Goal: Information Seeking & Learning: Learn about a topic

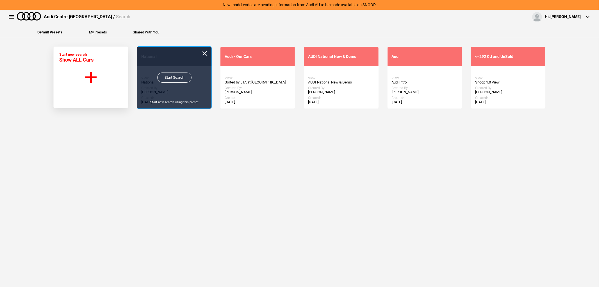
click at [173, 78] on link "Start Search" at bounding box center [174, 77] width 34 height 10
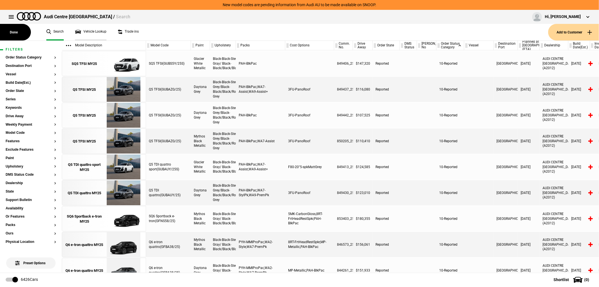
click at [86, 29] on link "Vehicle Lookup" at bounding box center [90, 32] width 31 height 17
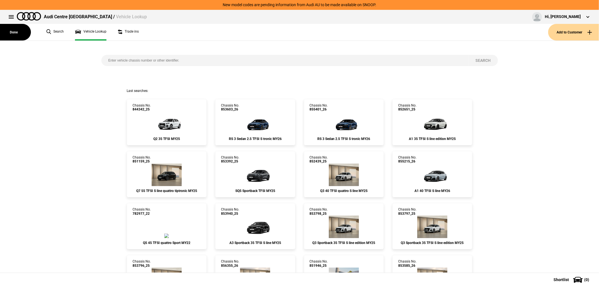
click at [152, 64] on input "search" at bounding box center [284, 60] width 367 height 11
paste input "847822"
type input "847822"
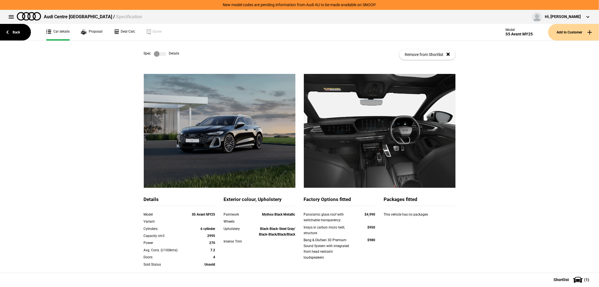
scroll to position [83, 0]
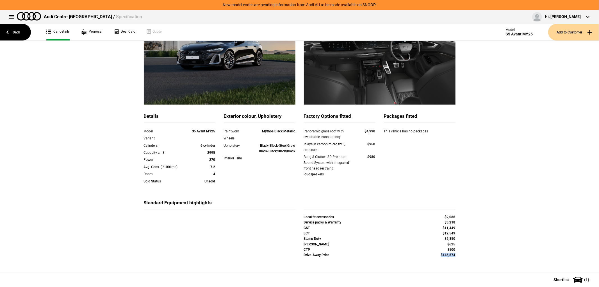
drag, startPoint x: 456, startPoint y: 255, endPoint x: 435, endPoint y: 256, distance: 21.4
click at [435, 256] on div "Drive-Away Price $145,574" at bounding box center [380, 255] width 160 height 5
click at [480, 256] on div "Details Model S5 Avant MY25 Variant Cylinders 6 cylinder Capacity cm3 2995 Powe…" at bounding box center [299, 132] width 599 height 282
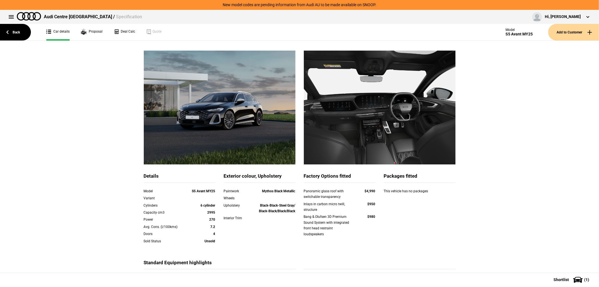
scroll to position [21, 0]
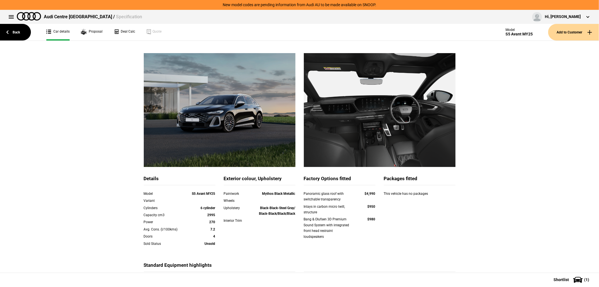
click at [486, 145] on div "Details Model S5 Avant MY25 Variant Cylinders 6 cylinder Capacity cm3 2995 Powe…" at bounding box center [299, 194] width 599 height 282
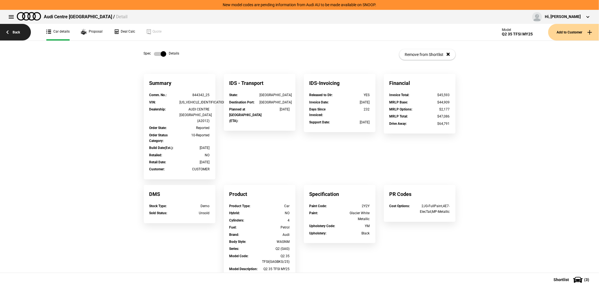
click at [12, 30] on link "Back" at bounding box center [15, 32] width 31 height 17
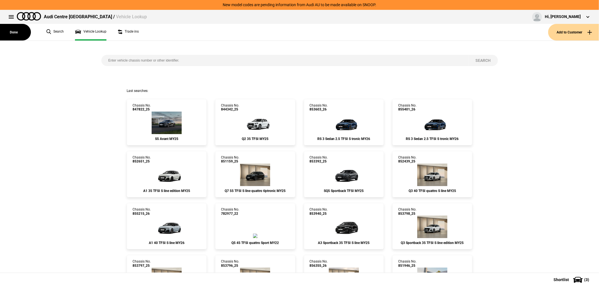
click at [171, 55] on input "search" at bounding box center [284, 60] width 367 height 11
paste input "WAUZZZF31S1047311"
type input "WAUZZZF31S1047311"
click at [481, 58] on button "Search" at bounding box center [483, 60] width 29 height 11
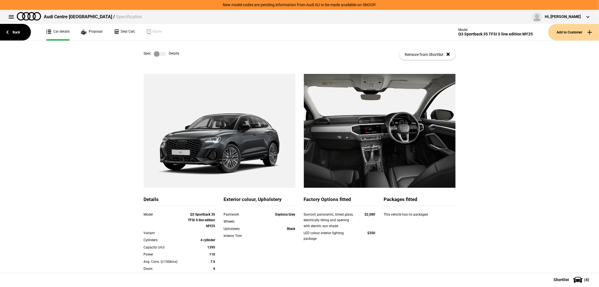
click at [163, 53] on label at bounding box center [160, 54] width 12 height 6
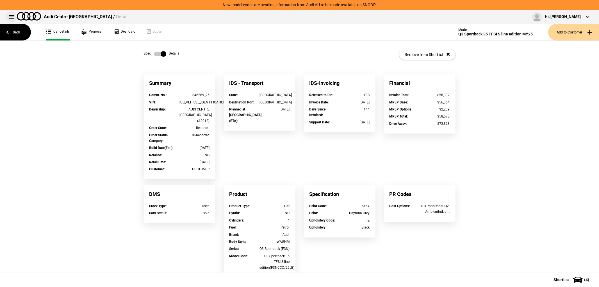
click at [10, 19] on button at bounding box center [11, 16] width 11 height 11
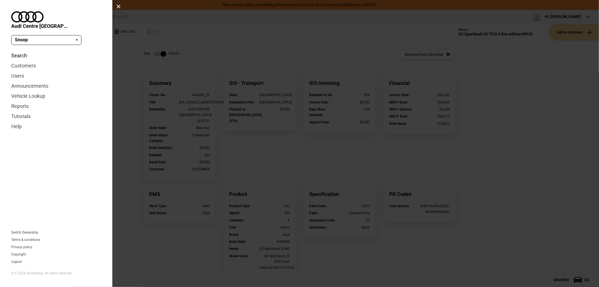
click at [22, 51] on link "Search" at bounding box center [56, 56] width 90 height 10
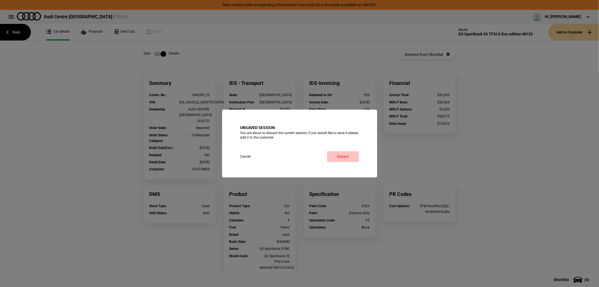
click at [336, 158] on link "Discard" at bounding box center [343, 156] width 32 height 11
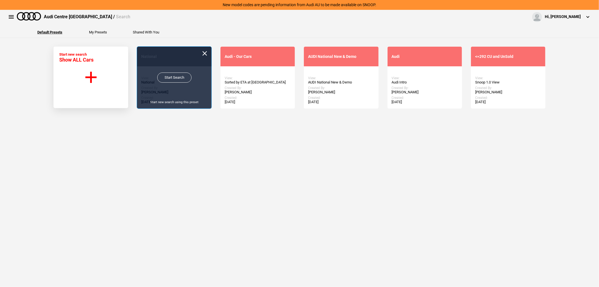
click at [178, 73] on link "Start Search" at bounding box center [174, 77] width 34 height 10
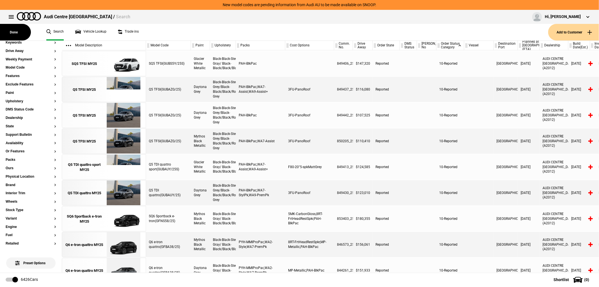
scroll to position [63, 0]
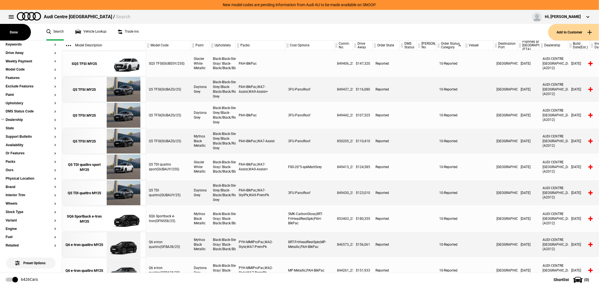
click at [30, 119] on button "Dealership" at bounding box center [31, 120] width 51 height 4
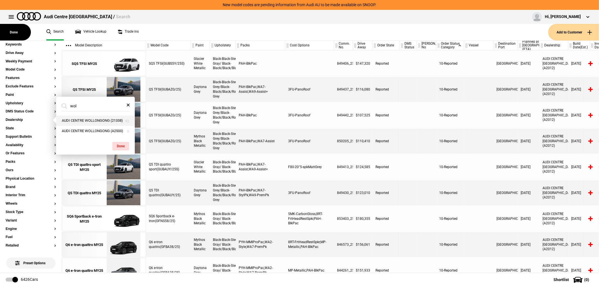
type input "wol"
click at [89, 120] on button "AUDI CENTRE WOLLONGONG (21338)" at bounding box center [95, 120] width 79 height 10
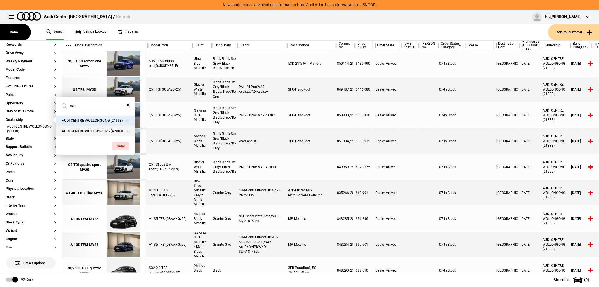
click at [89, 135] on button "AUDI CENTRE WOLLONGONG (A2500)" at bounding box center [95, 131] width 79 height 10
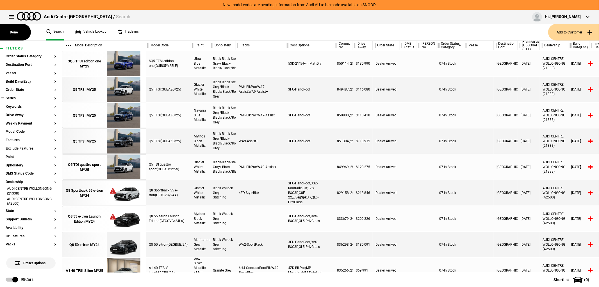
scroll to position [1, 0]
click at [24, 133] on button "Model Code" at bounding box center [31, 132] width 51 height 4
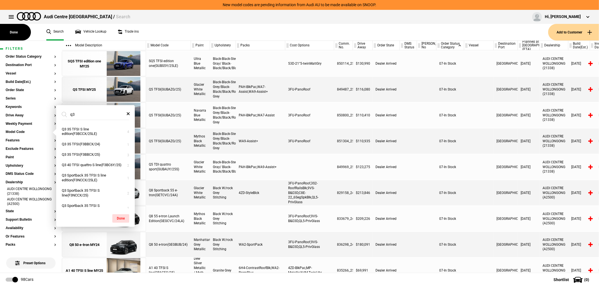
type input "q"
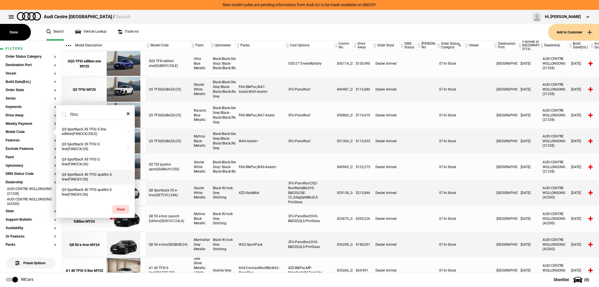
type input "f3nc"
click at [99, 181] on button "Q3 Sportback 40 TFSI quattro S line(F3NC6Y/25)" at bounding box center [95, 176] width 79 height 15
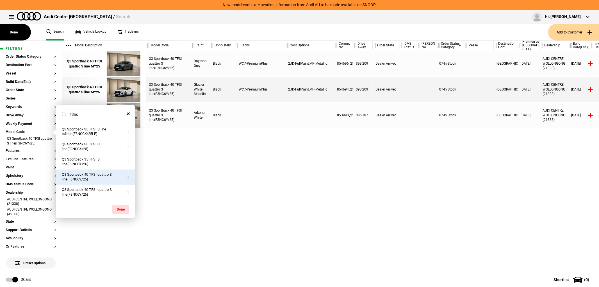
click at [271, 202] on div "Q3 Sportback 40 TFSI quattro S line(F3NC6Y/25) Daytona Grey Black WC7-PremiumPl…" at bounding box center [372, 161] width 453 height 222
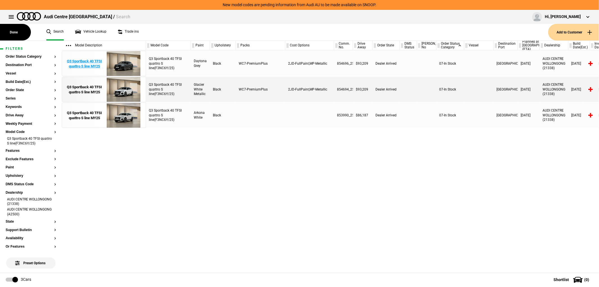
click at [130, 66] on img at bounding box center [123, 63] width 39 height 25
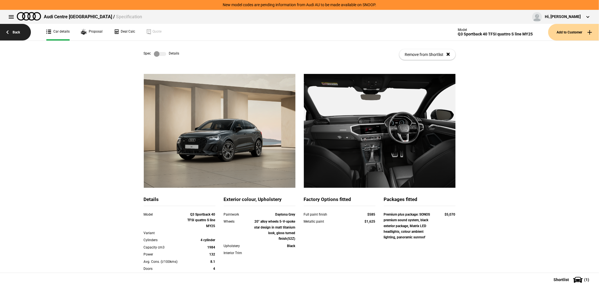
click at [15, 39] on link "Back" at bounding box center [15, 32] width 31 height 17
